Goal: Find specific page/section: Find specific page/section

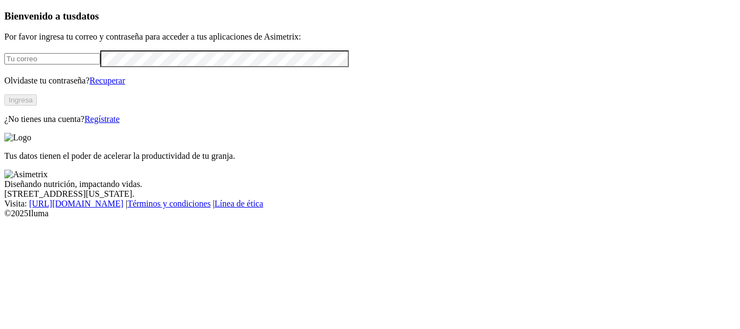
click at [44, 65] on input "email" at bounding box center [52, 58] width 96 height 11
type input "[PERSON_NAME][EMAIL_ADDRESS][PERSON_NAME][DOMAIN_NAME]"
click input "submit" at bounding box center [0, 0] width 0 height 0
